Goal: Transaction & Acquisition: Book appointment/travel/reservation

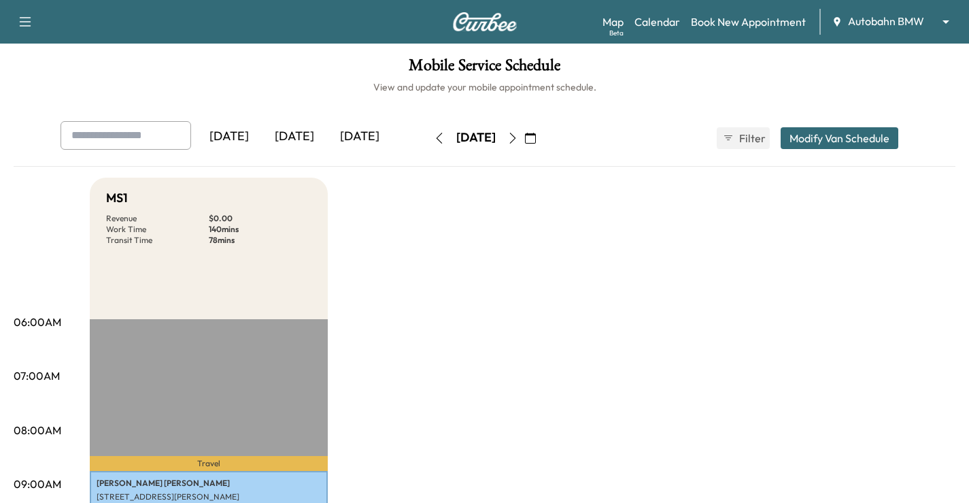
click at [889, 20] on body "Support Log Out Map Beta Calendar Book New Appointment Autobahn BMW ******** ​ …" at bounding box center [484, 251] width 969 height 503
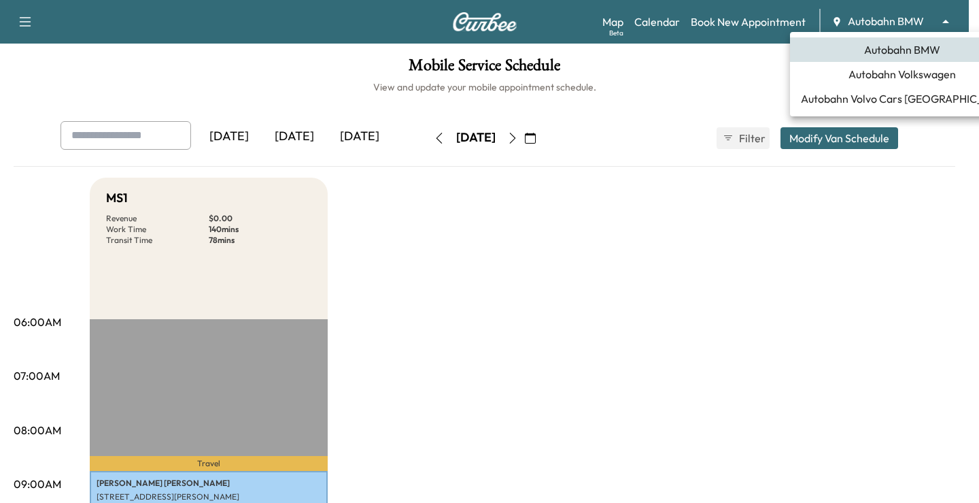
click at [905, 80] on span "Autobahn Volkswagen" at bounding box center [902, 74] width 107 height 16
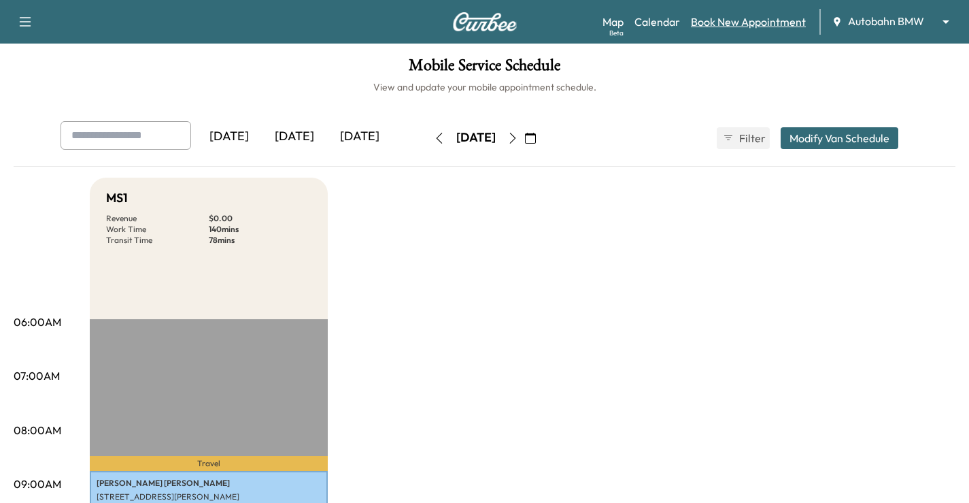
click at [736, 20] on link "Book New Appointment" at bounding box center [748, 22] width 115 height 16
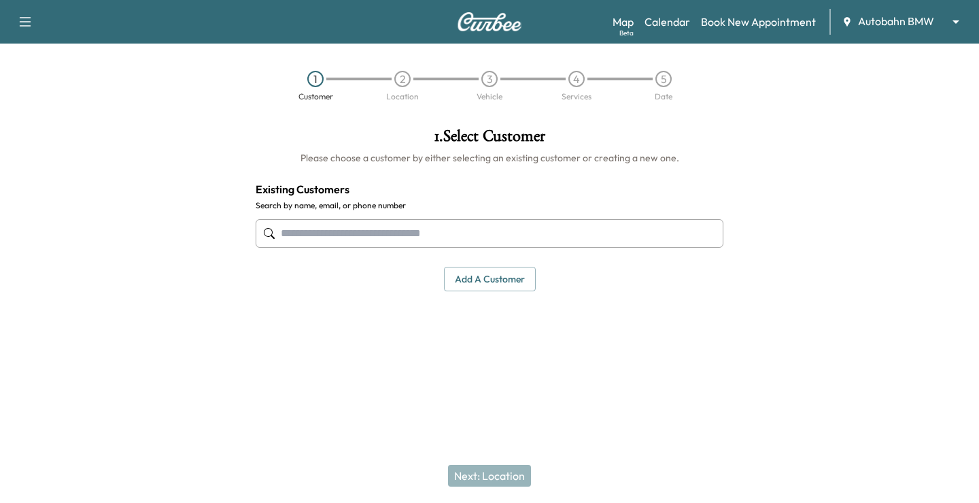
click at [352, 228] on input "text" at bounding box center [490, 233] width 468 height 29
paste input "**********"
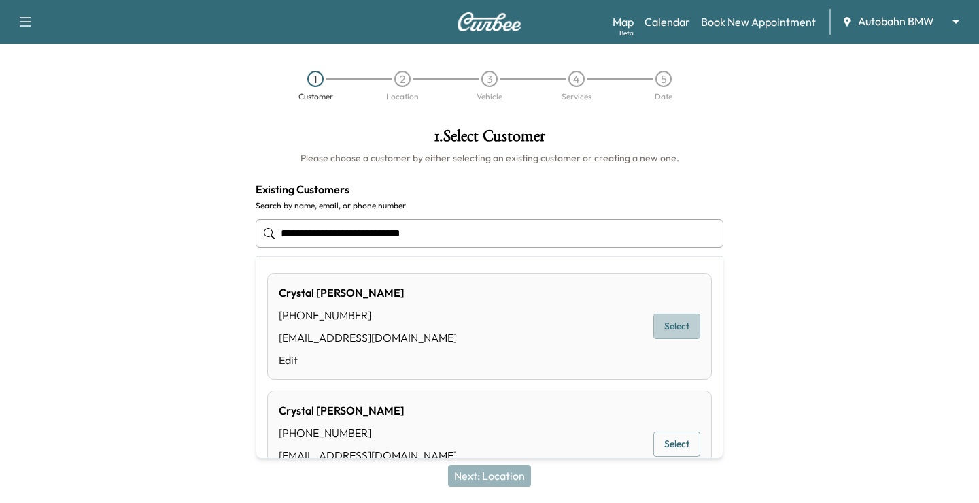
click at [654, 333] on button "Select" at bounding box center [677, 325] width 47 height 25
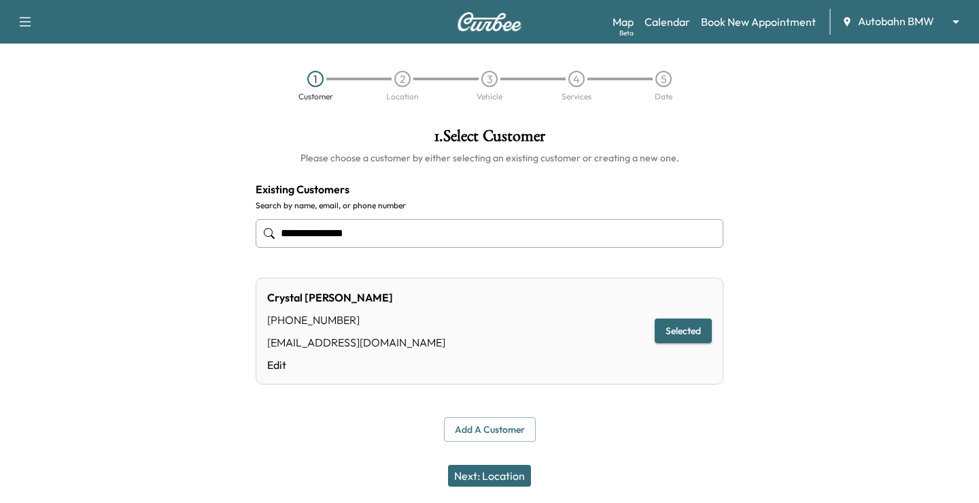
type input "**********"
click at [490, 481] on button "Next: Location" at bounding box center [489, 475] width 83 height 22
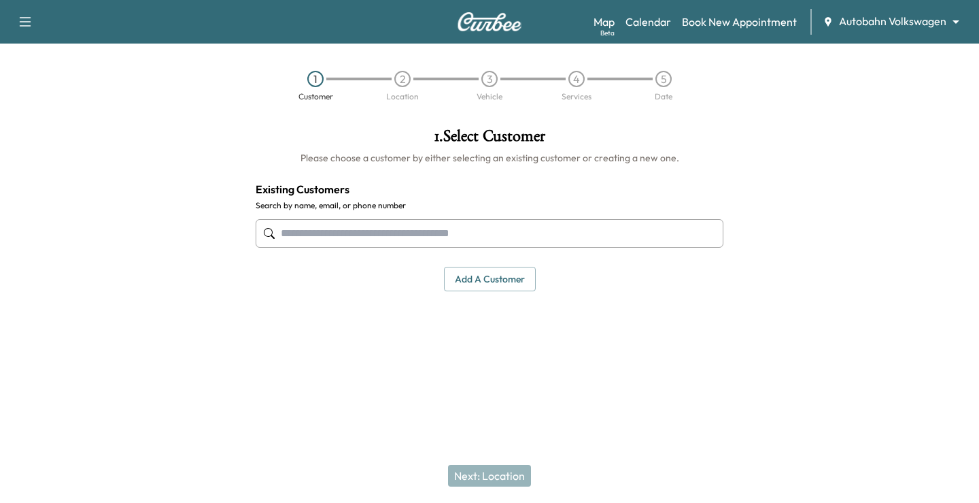
click at [423, 229] on input "text" at bounding box center [490, 233] width 468 height 29
paste input "**********"
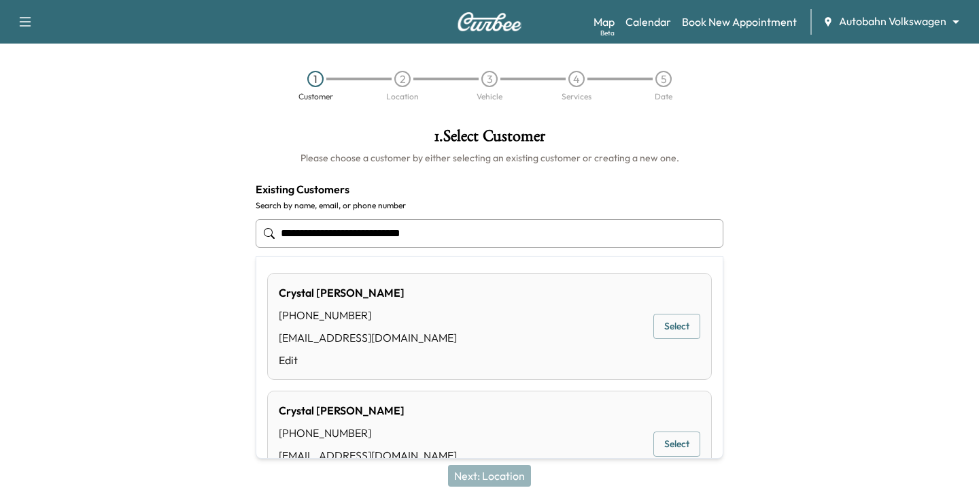
click at [660, 321] on button "Select" at bounding box center [677, 325] width 47 height 25
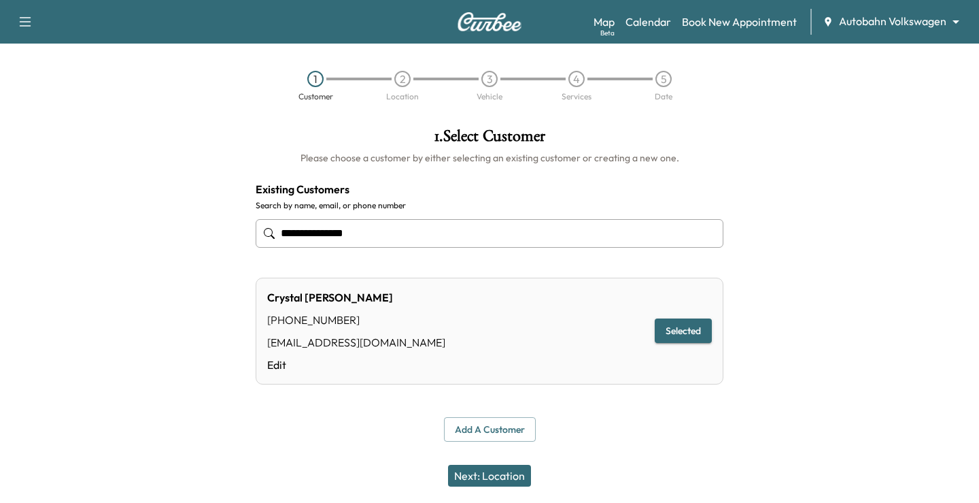
type input "**********"
click at [509, 430] on button "Add a customer" at bounding box center [490, 429] width 92 height 25
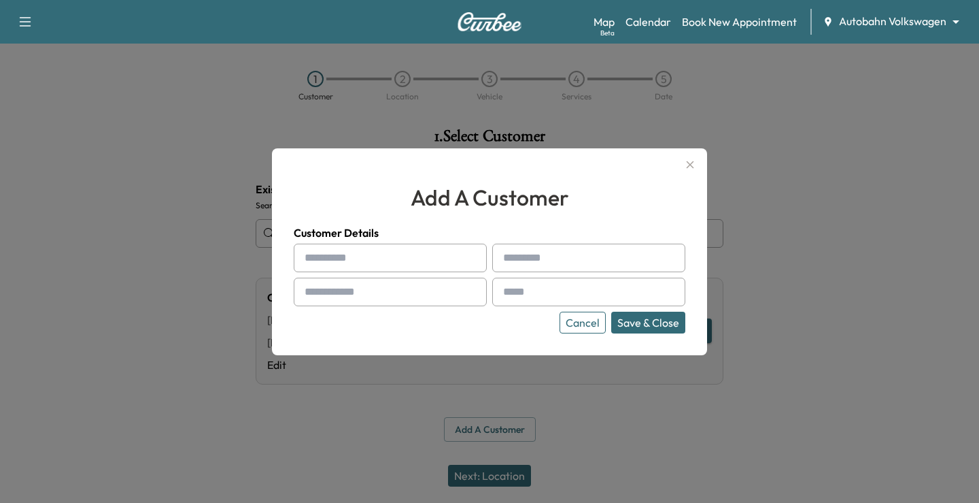
drag, startPoint x: 587, startPoint y: 325, endPoint x: 577, endPoint y: 369, distance: 45.2
click at [587, 325] on button "Cancel" at bounding box center [583, 322] width 46 height 22
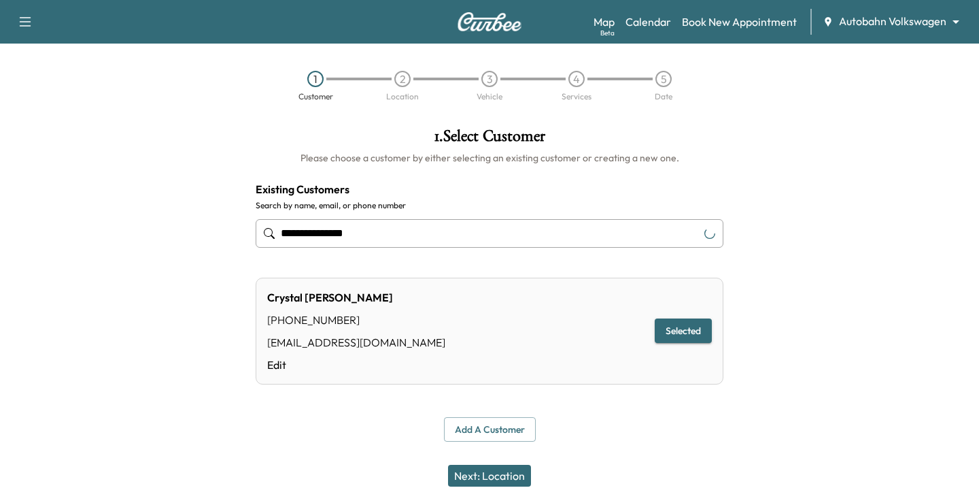
click at [498, 475] on button "Next: Location" at bounding box center [489, 475] width 83 height 22
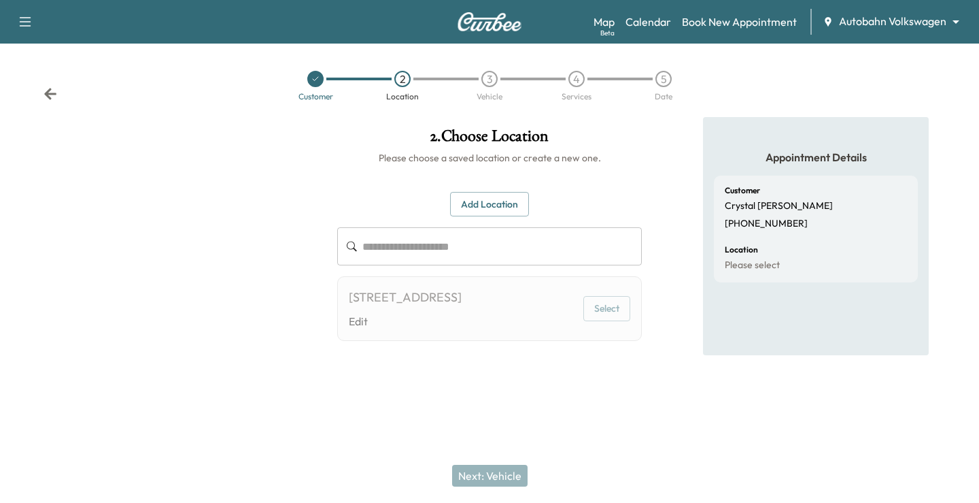
drag, startPoint x: 612, startPoint y: 479, endPoint x: 614, endPoint y: 352, distance: 127.2
click at [610, 472] on div "Next: Vehicle" at bounding box center [489, 475] width 979 height 54
click at [611, 321] on button "Select" at bounding box center [606, 308] width 47 height 25
click at [652, 461] on div "Next: Vehicle" at bounding box center [489, 475] width 979 height 54
click at [640, 413] on div at bounding box center [489, 401] width 979 height 44
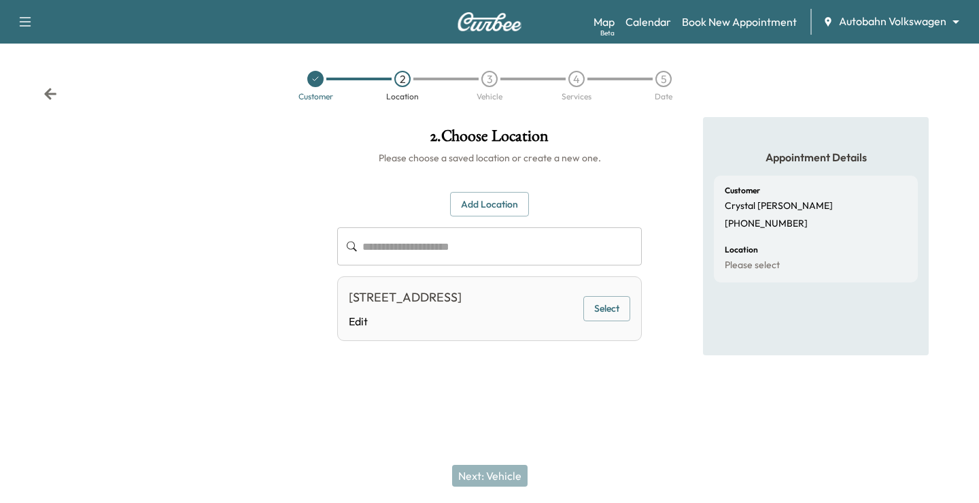
click at [601, 311] on button "Select" at bounding box center [606, 308] width 47 height 25
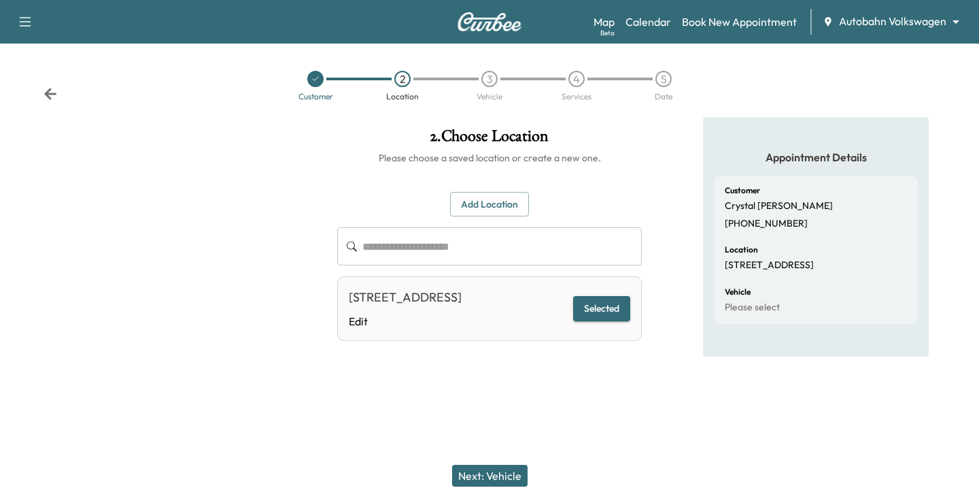
click at [490, 471] on button "Next: Vehicle" at bounding box center [489, 475] width 75 height 22
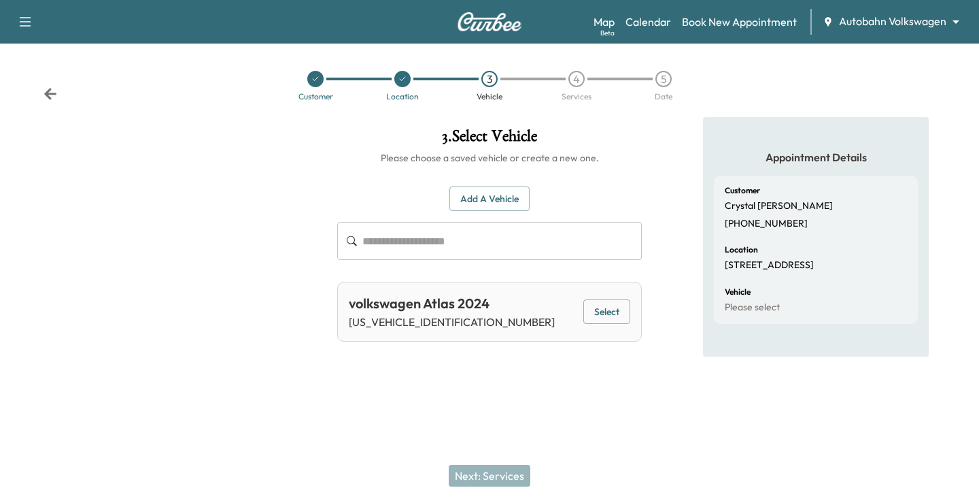
click at [600, 324] on button "Select" at bounding box center [606, 311] width 47 height 25
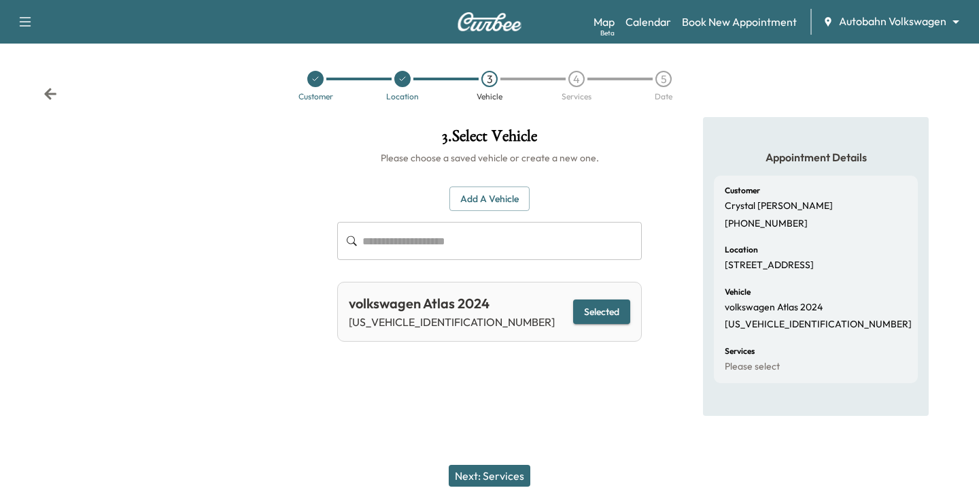
click at [490, 481] on button "Next: Services" at bounding box center [490, 475] width 82 height 22
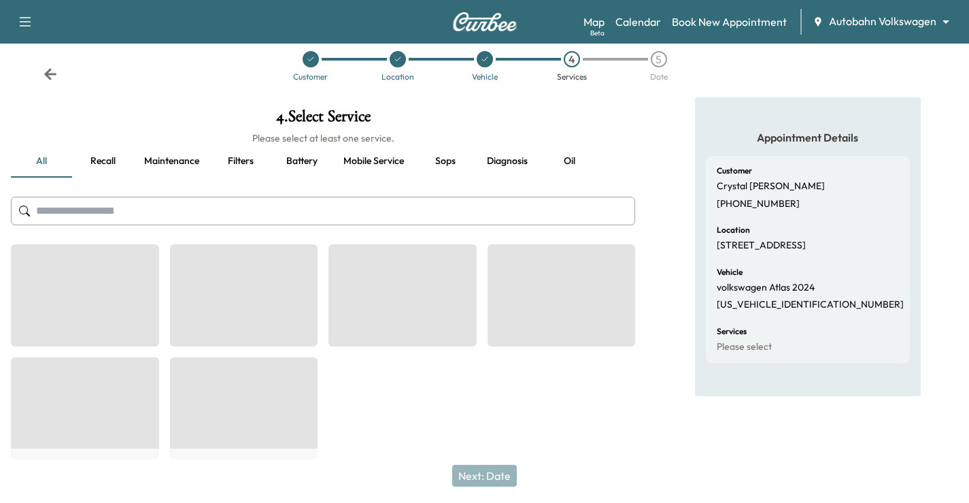
scroll to position [31, 0]
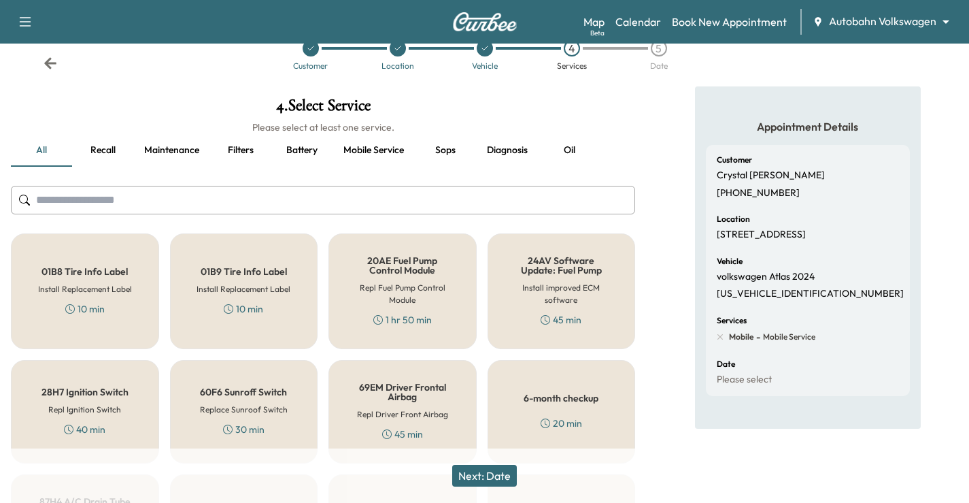
drag, startPoint x: 290, startPoint y: 199, endPoint x: 298, endPoint y: 180, distance: 20.1
click at [290, 199] on input "text" at bounding box center [323, 200] width 624 height 29
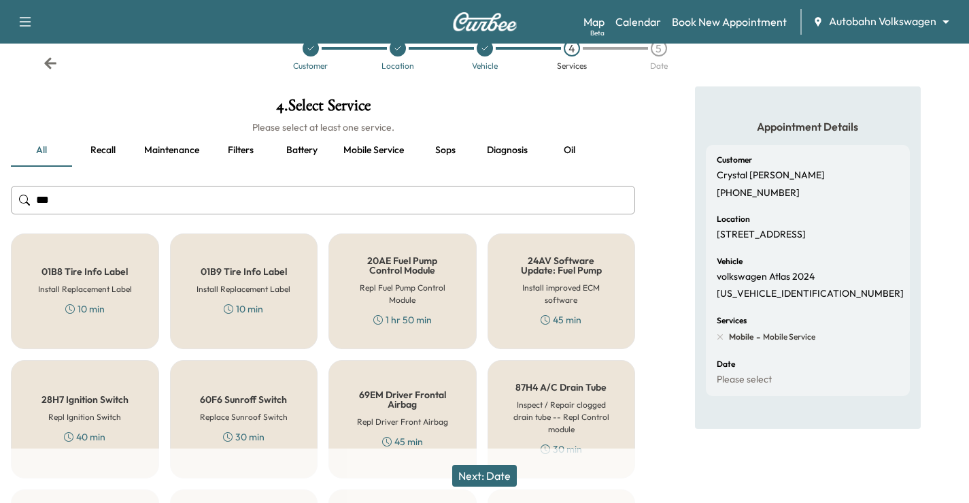
scroll to position [12, 0]
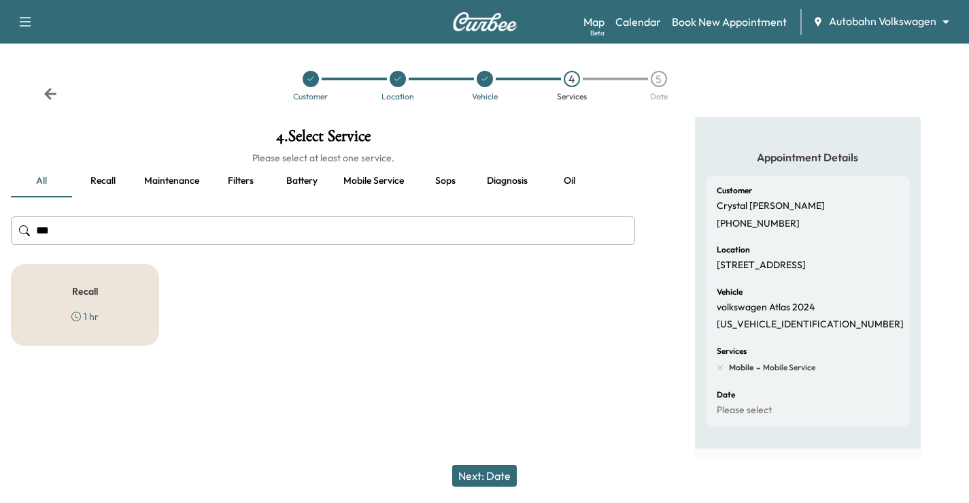
type input "***"
click at [65, 286] on div "Recall 1 hr" at bounding box center [85, 305] width 148 height 82
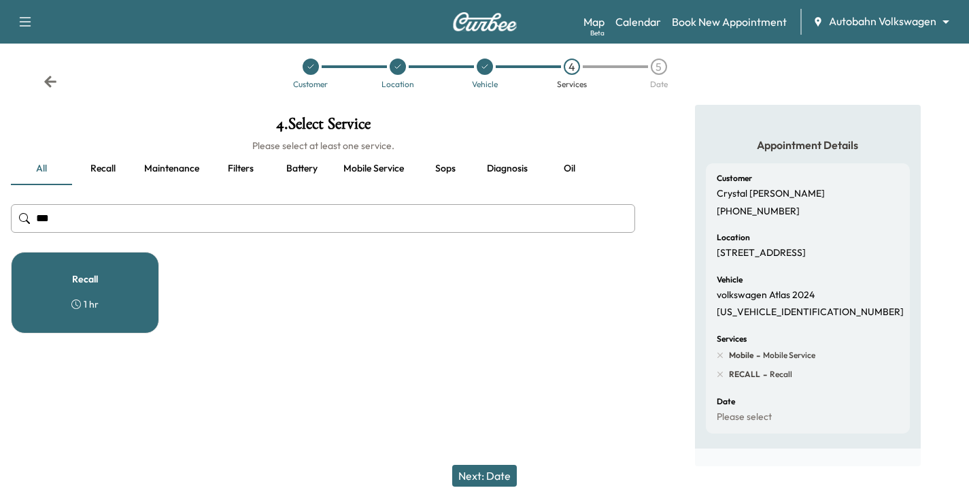
click at [485, 482] on button "Next: Date" at bounding box center [484, 475] width 65 height 22
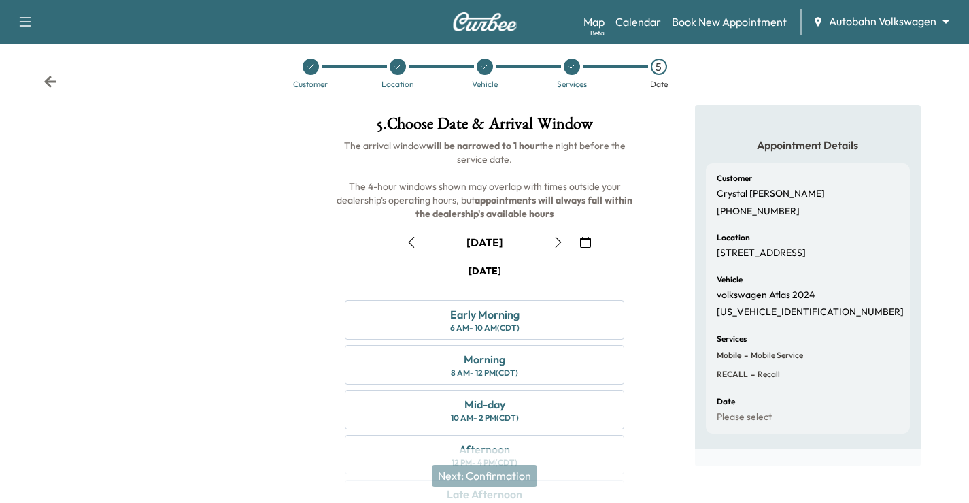
click at [555, 239] on icon "button" at bounding box center [558, 242] width 11 height 11
click at [557, 239] on icon "button" at bounding box center [558, 242] width 6 height 11
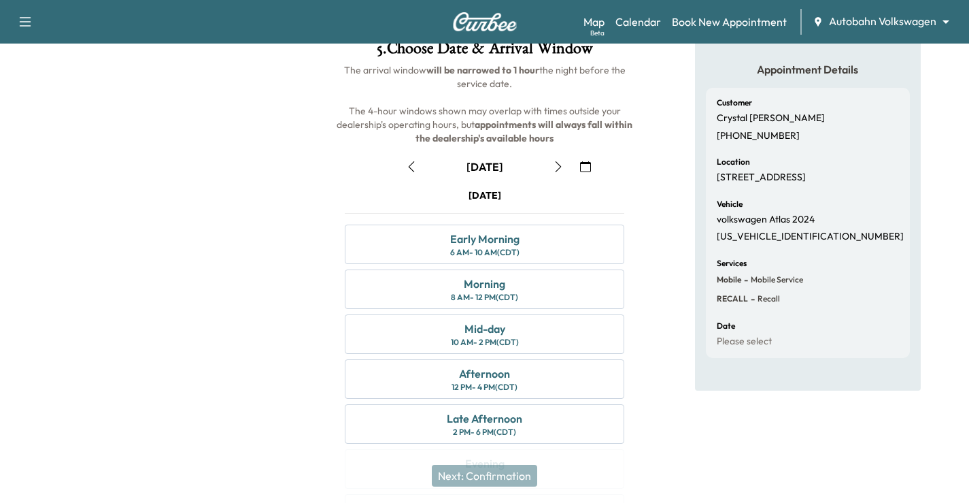
scroll to position [178, 0]
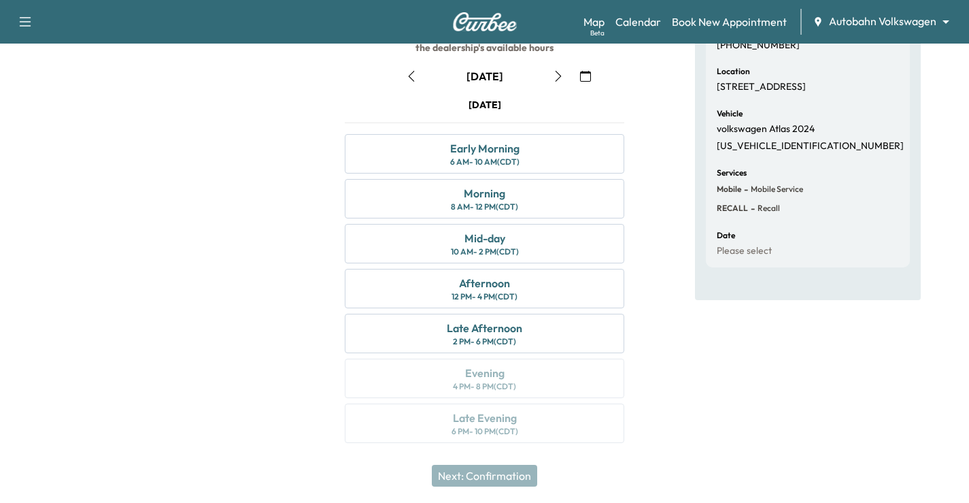
drag, startPoint x: 499, startPoint y: 209, endPoint x: 687, endPoint y: 230, distance: 188.9
click at [499, 208] on div "8 AM - 12 PM (CDT)" at bounding box center [484, 206] width 67 height 11
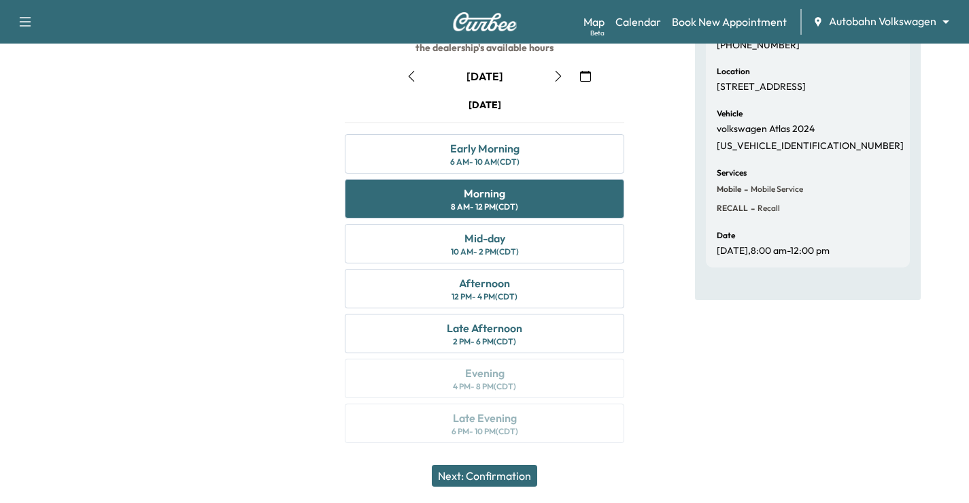
click at [753, 426] on div "Appointment Details Customer [PERSON_NAME] [PHONE_NUMBER] Location [STREET_ADDR…" at bounding box center [808, 199] width 226 height 520
click at [811, 479] on div "Next: Confirmation" at bounding box center [484, 475] width 969 height 54
click at [526, 483] on button "Next: Confirmation" at bounding box center [484, 475] width 105 height 22
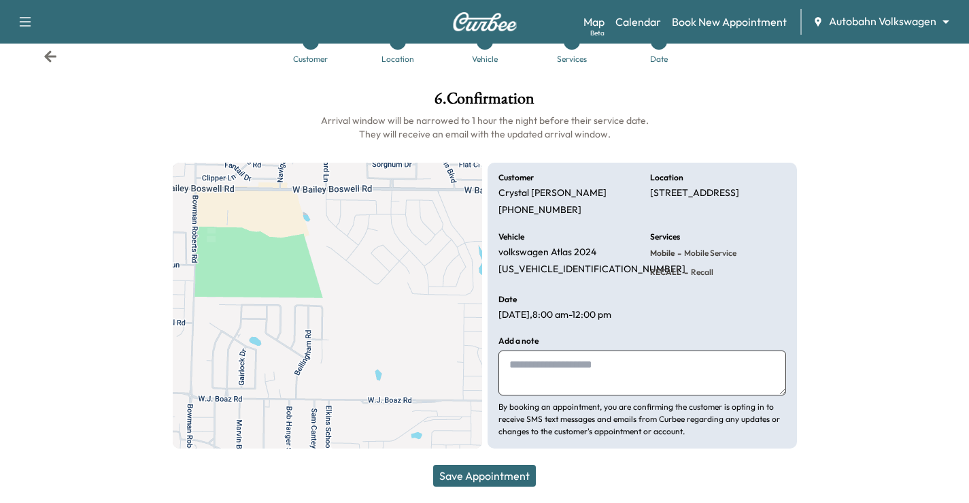
click at [662, 371] on textarea at bounding box center [642, 372] width 288 height 45
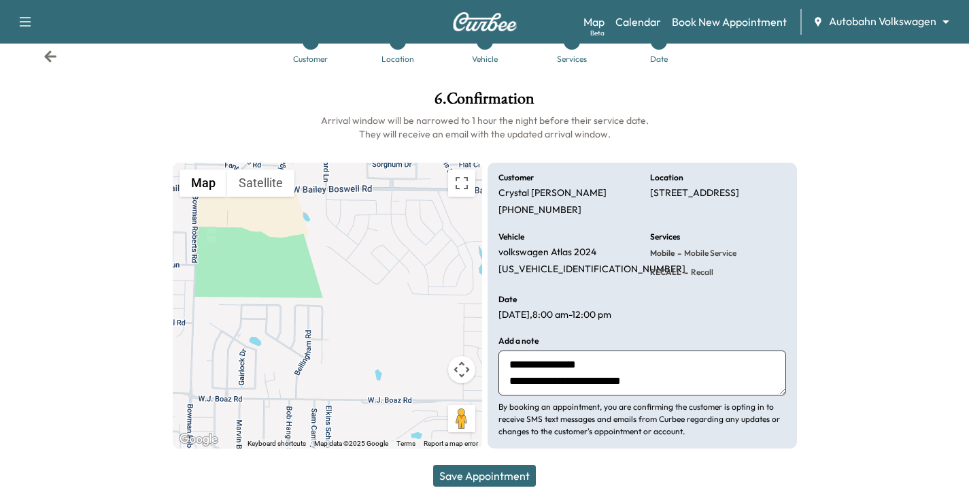
type textarea "**********"
click at [498, 483] on button "Save Appointment" at bounding box center [484, 475] width 103 height 22
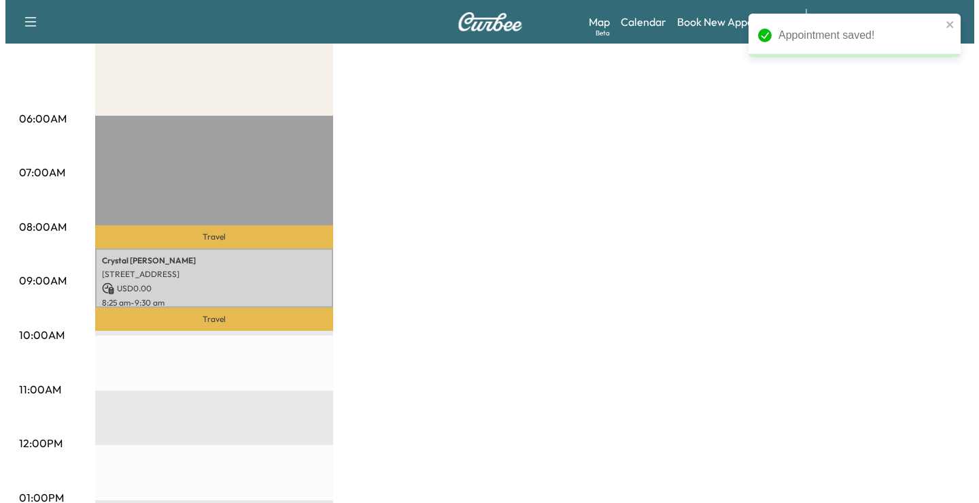
scroll to position [204, 0]
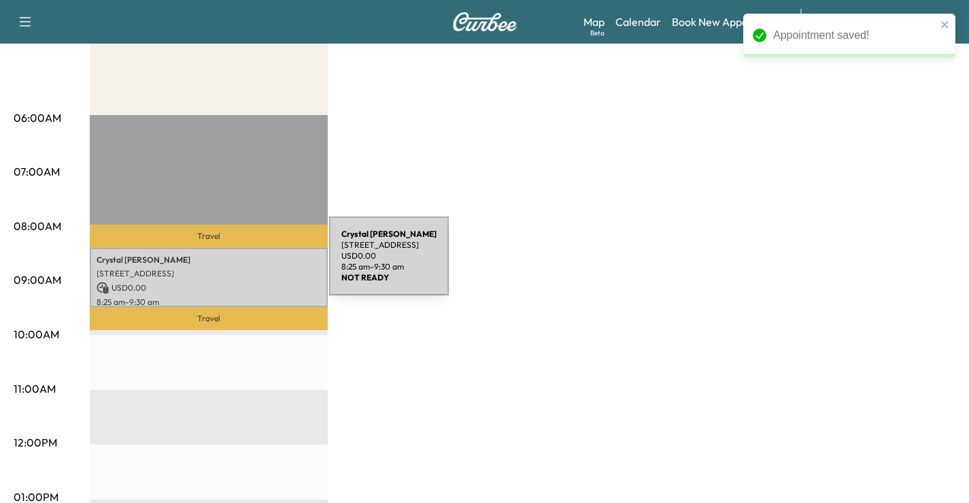
click at [227, 264] on div "[PERSON_NAME] [STREET_ADDRESS] USD 0.00 8:25 am - 9:30 am" at bounding box center [209, 277] width 238 height 59
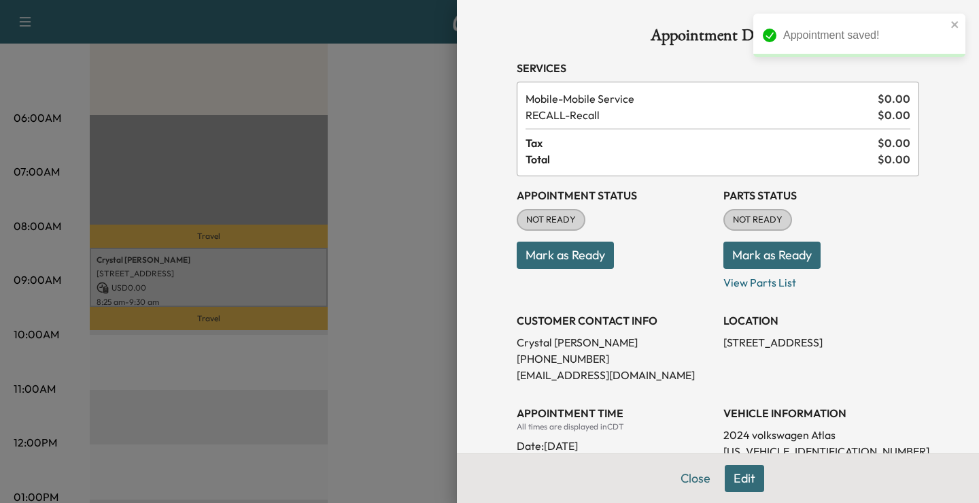
click at [576, 254] on button "Mark as Ready" at bounding box center [565, 254] width 97 height 27
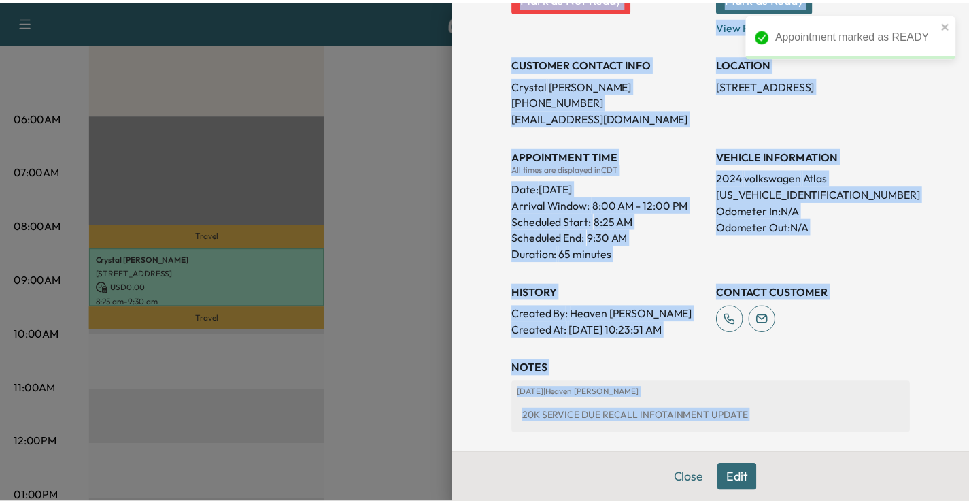
scroll to position [338, 0]
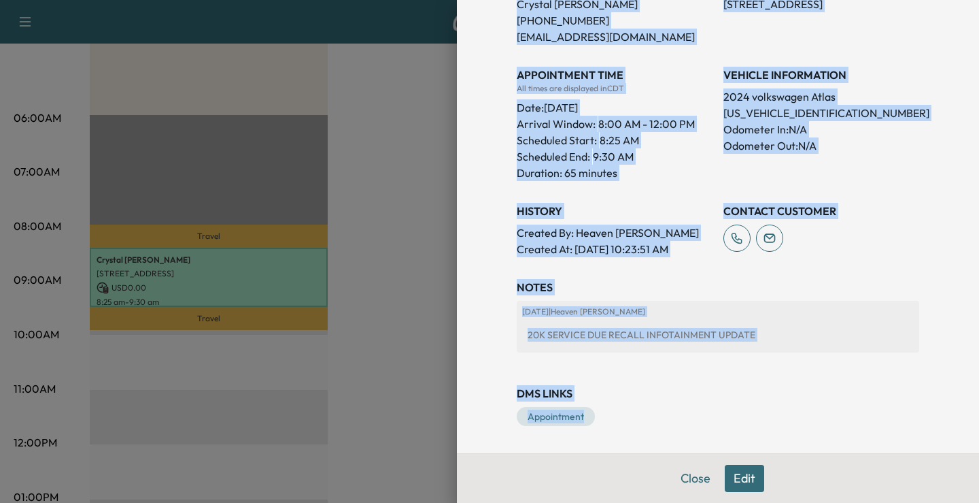
drag, startPoint x: 507, startPoint y: 67, endPoint x: 811, endPoint y: 415, distance: 462.7
click at [811, 415] on div "Appointment Details Services Mobile - Mobile Service $ 0.00 RECALL - Recall $ 0…" at bounding box center [717, 57] width 435 height 791
copy div "Services Mobile - Mobile Service $ 0.00 RECALL - Recall $ 0.00 Tax $ 0.00 Total…"
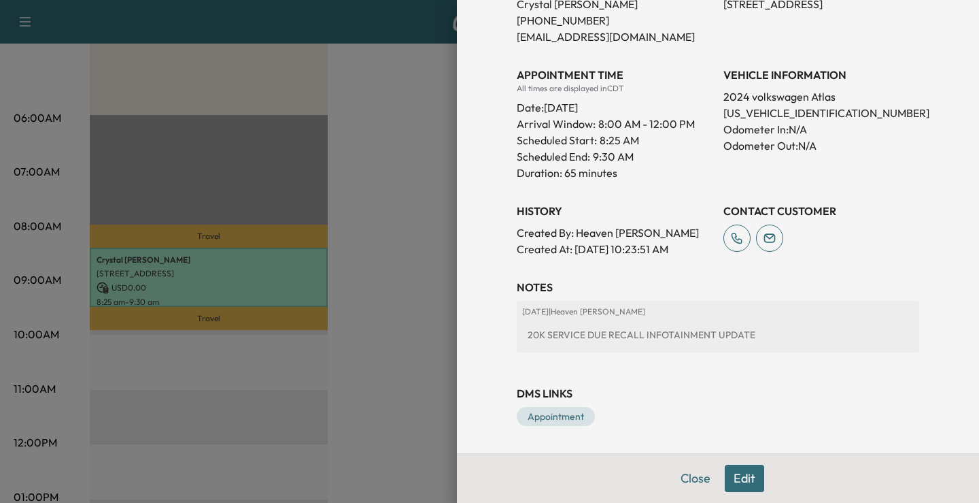
click at [384, 352] on div at bounding box center [489, 251] width 979 height 503
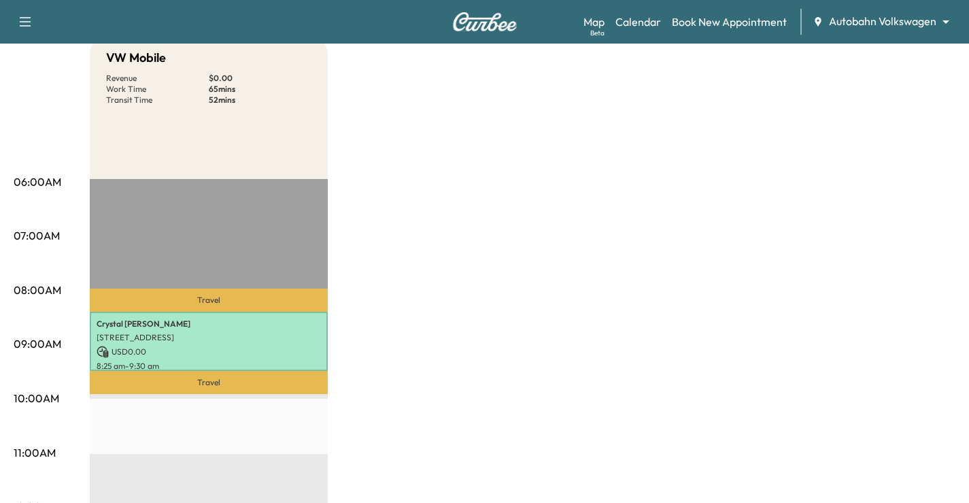
scroll to position [0, 0]
